Goal: Navigation & Orientation: Find specific page/section

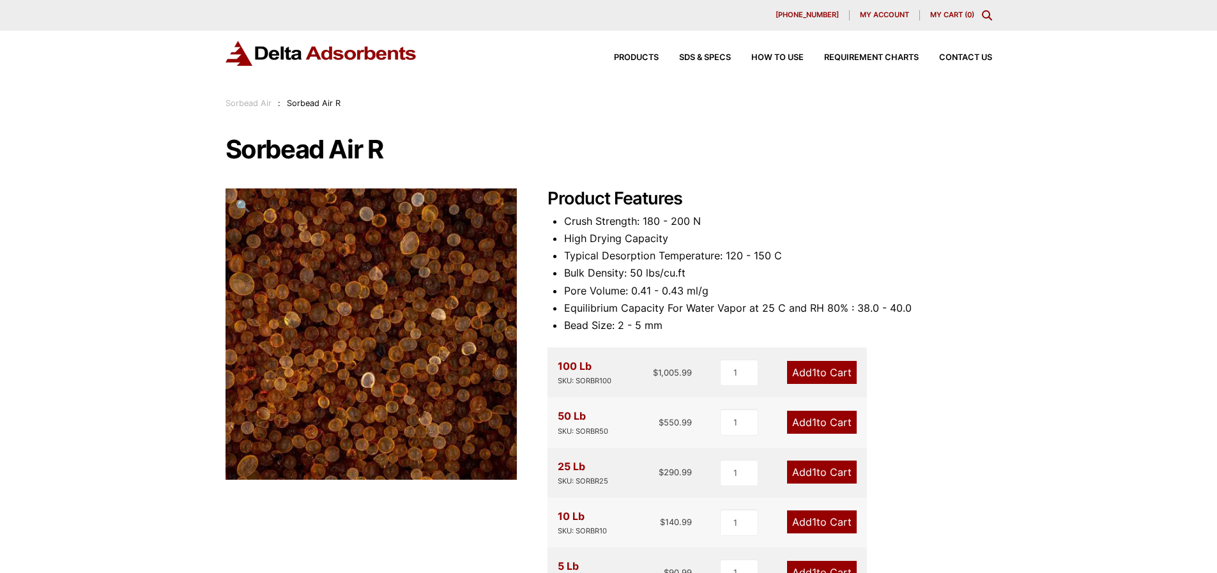
click at [257, 104] on link "Sorbead Air" at bounding box center [248, 103] width 46 height 10
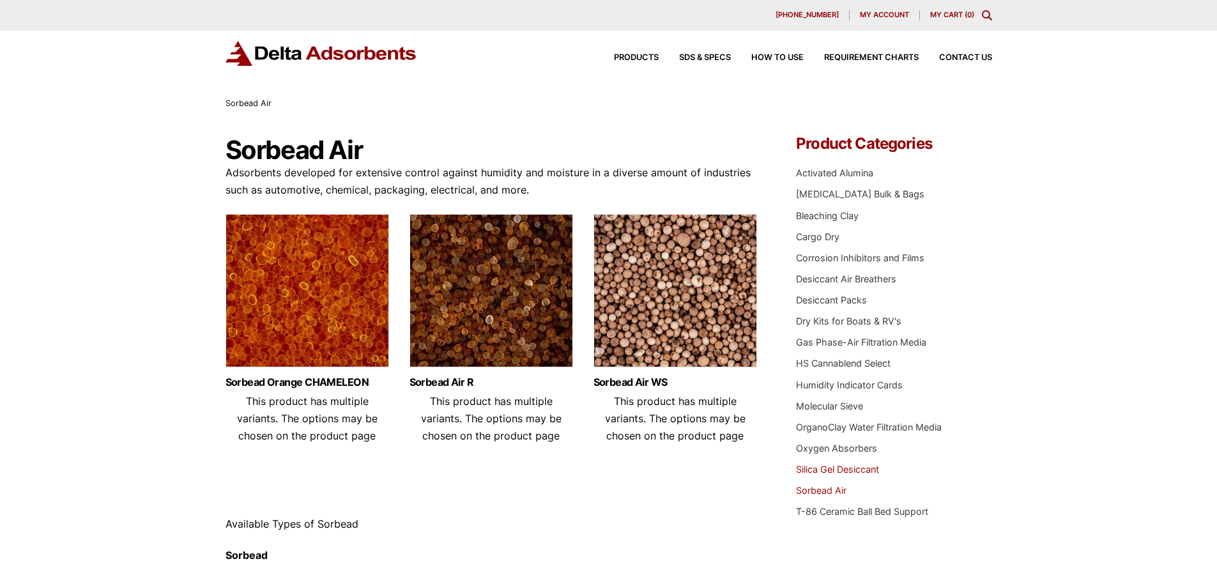
click at [841, 472] on link "Silica Gel Desiccant" at bounding box center [837, 469] width 83 height 11
